Goal: Find specific page/section: Find specific page/section

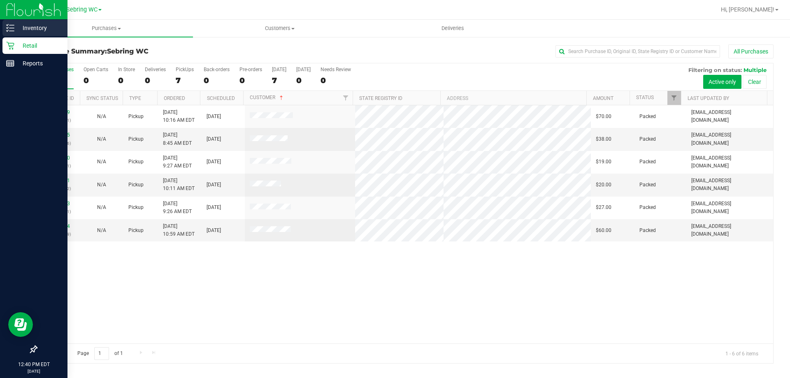
click at [7, 22] on div "Inventory" at bounding box center [34, 28] width 65 height 16
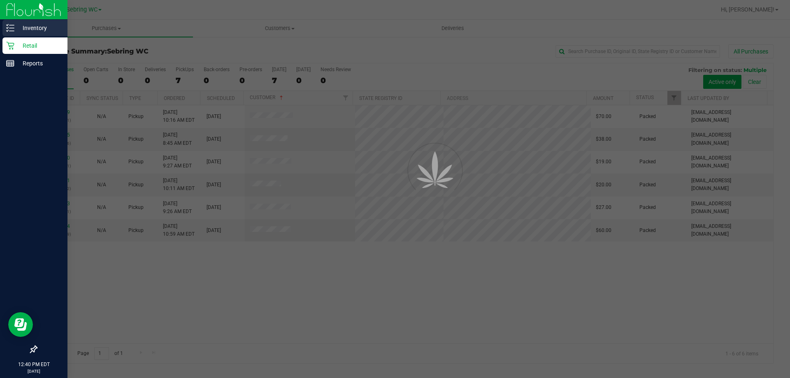
click at [49, 26] on p "Inventory" at bounding box center [38, 28] width 49 height 10
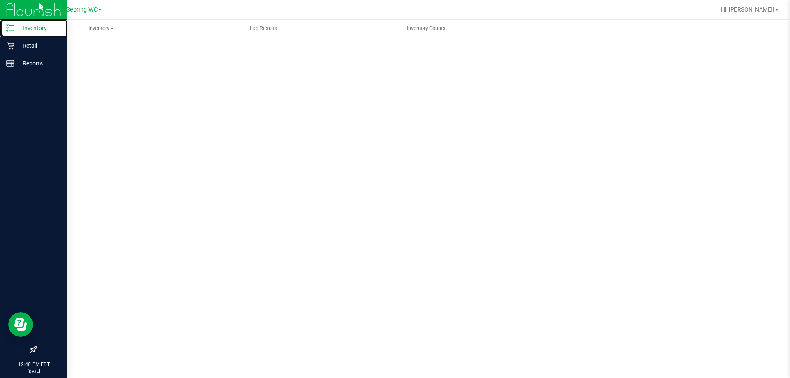
click at [49, 26] on p "Inventory" at bounding box center [38, 28] width 49 height 10
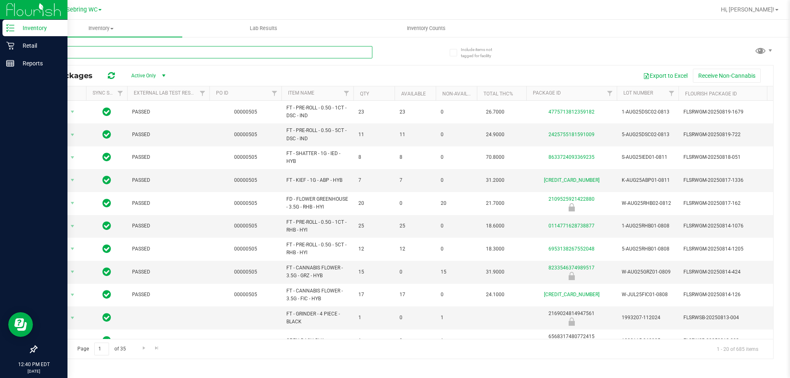
click at [148, 56] on input "text" at bounding box center [204, 52] width 336 height 12
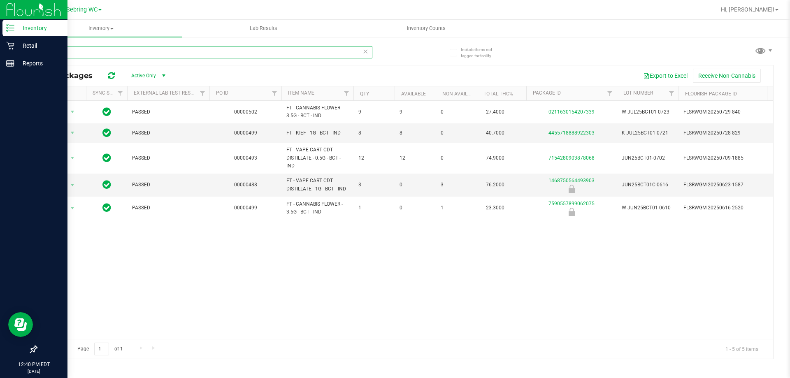
type input "bct"
click at [445, 230] on div "Action Action Global inventory Package audit log Print package label Print prod…" at bounding box center [405, 220] width 736 height 238
click at [445, 229] on div "Action Action Global inventory Package audit log Print package label Print prod…" at bounding box center [405, 220] width 736 height 238
